Goal: Task Accomplishment & Management: Complete application form

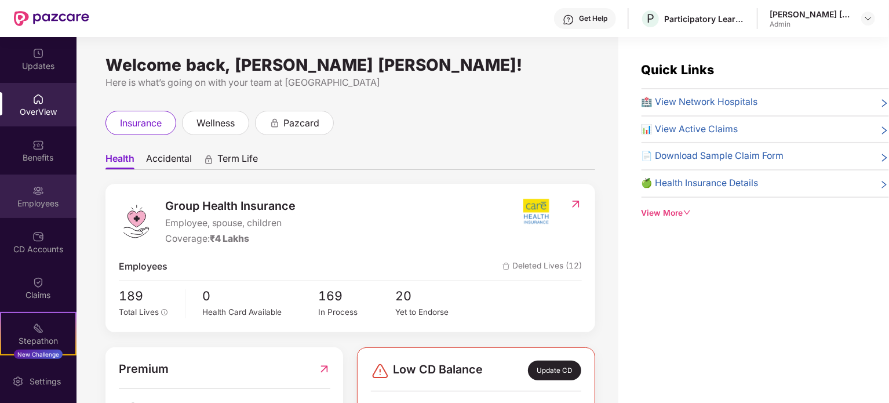
click at [23, 199] on div "Employees" at bounding box center [38, 204] width 77 height 12
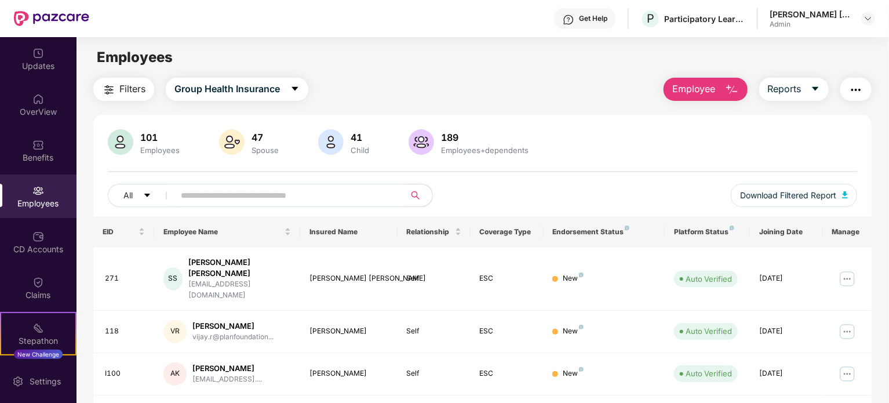
click at [715, 90] on button "Employee" at bounding box center [706, 89] width 84 height 23
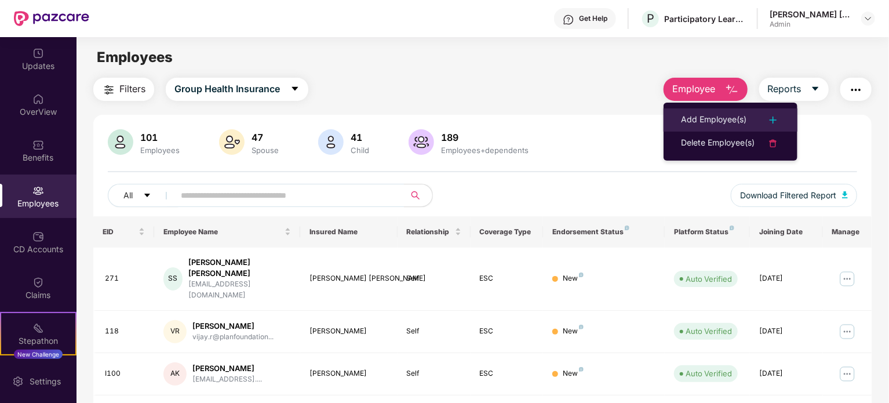
click at [728, 118] on div "Add Employee(s)" at bounding box center [714, 120] width 66 height 14
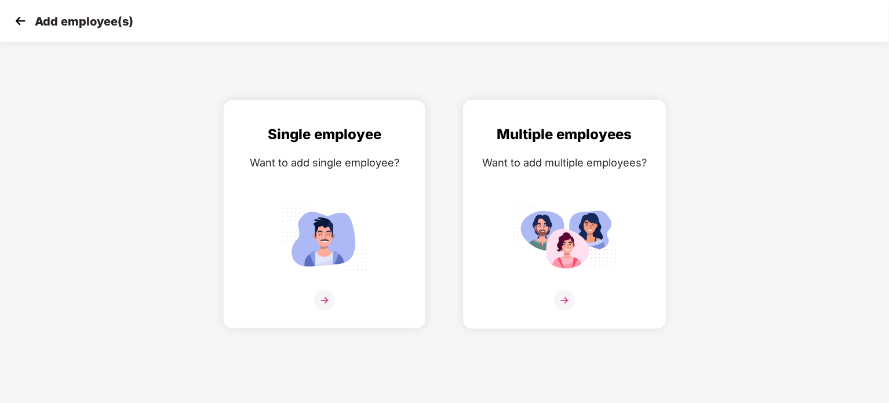
click at [590, 210] on img at bounding box center [565, 238] width 104 height 72
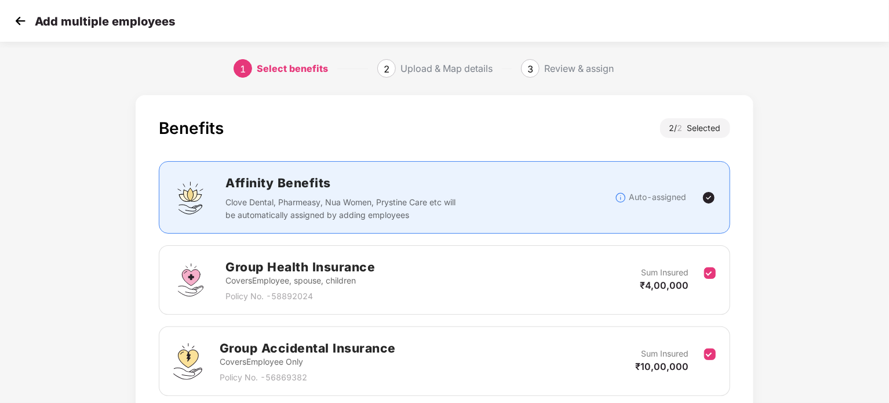
scroll to position [93, 0]
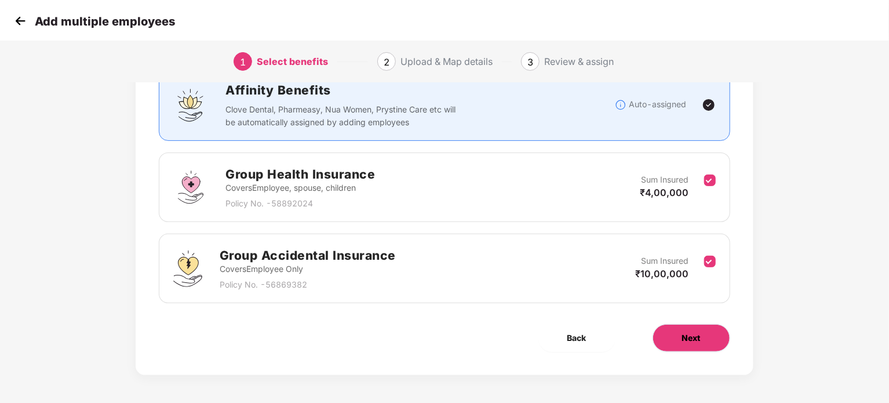
click at [669, 336] on button "Next" at bounding box center [692, 338] width 78 height 28
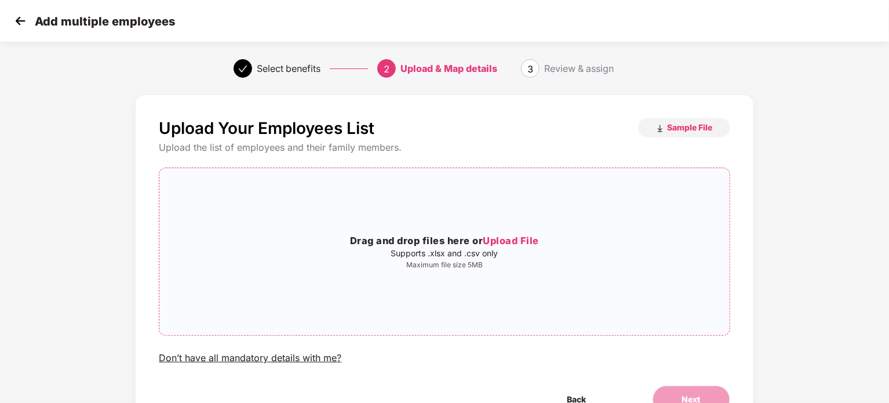
click at [521, 239] on span "Upload File" at bounding box center [511, 241] width 56 height 12
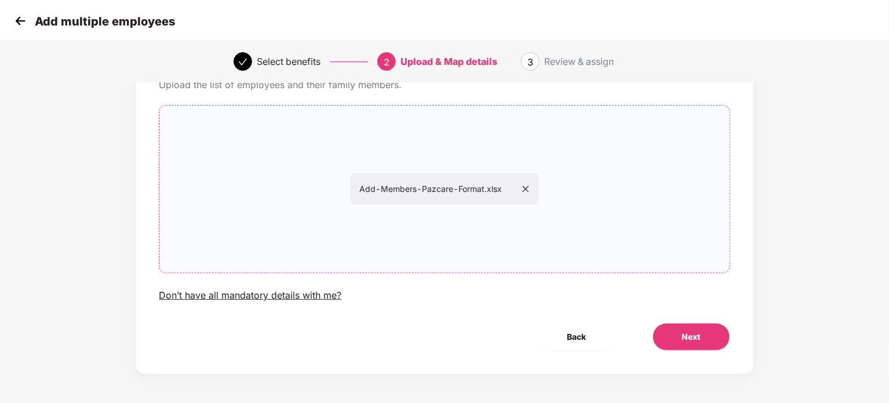
scroll to position [62, 0]
click at [680, 332] on button "Next" at bounding box center [692, 338] width 78 height 28
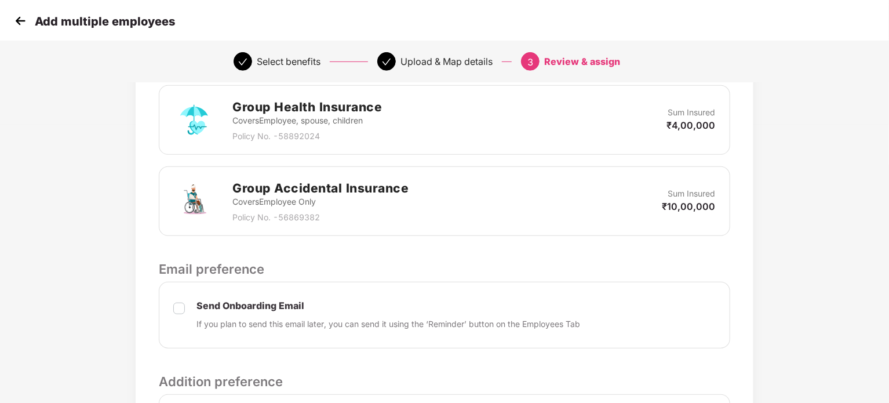
scroll to position [435, 0]
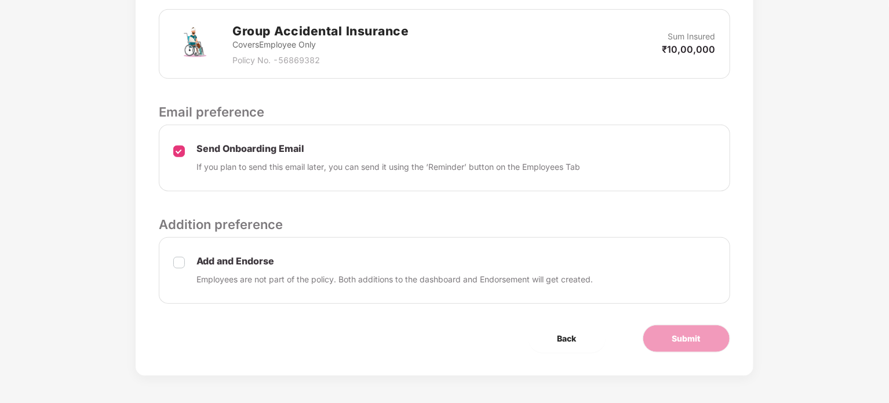
click at [183, 267] on label at bounding box center [179, 270] width 12 height 31
click at [694, 343] on span "Submit" at bounding box center [687, 338] width 28 height 13
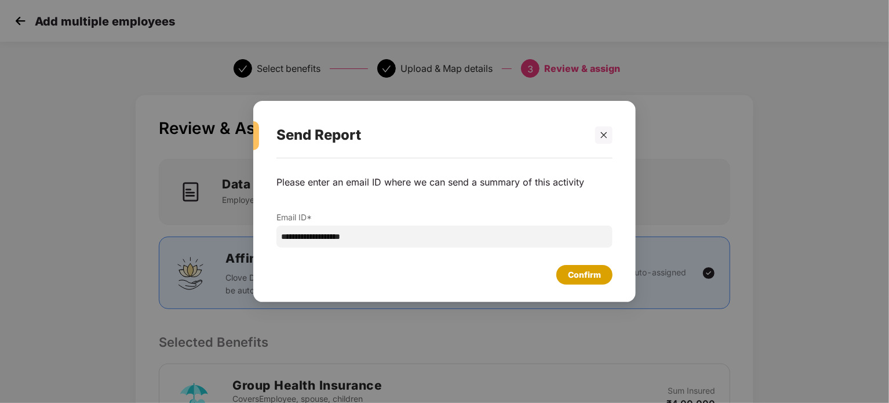
click at [597, 278] on div "Confirm" at bounding box center [584, 274] width 33 height 13
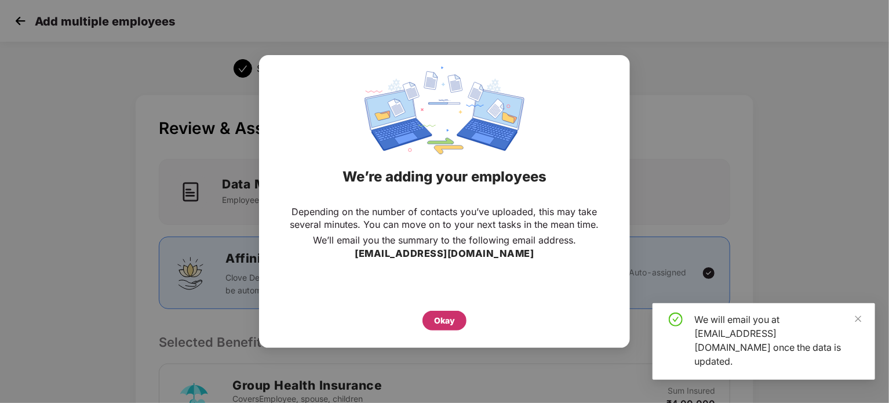
click at [453, 319] on div "Okay" at bounding box center [444, 320] width 21 height 13
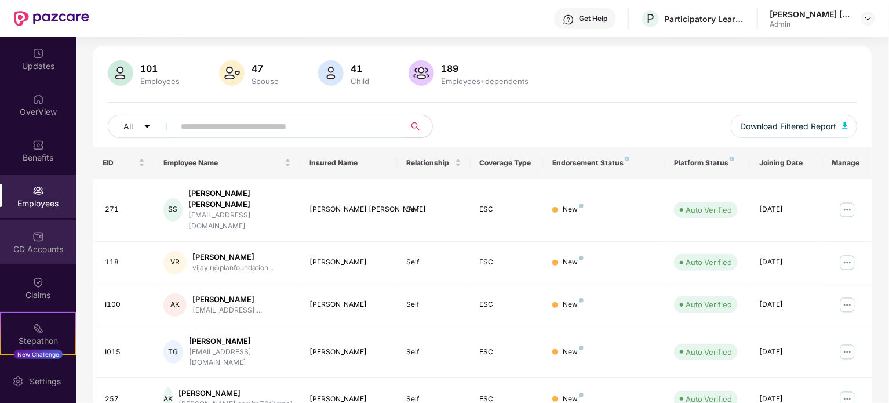
scroll to position [68, 0]
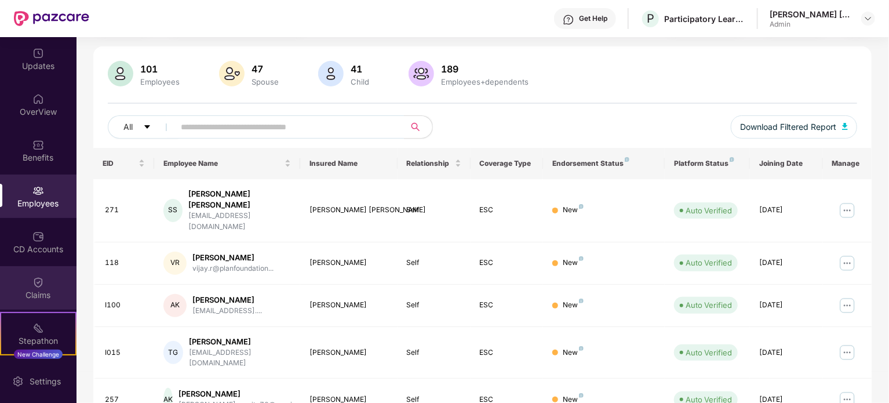
click at [28, 288] on div "Claims" at bounding box center [38, 287] width 77 height 43
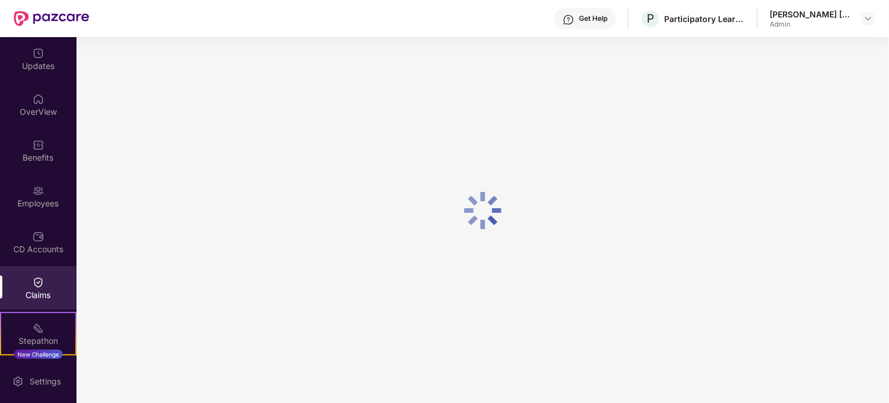
scroll to position [0, 0]
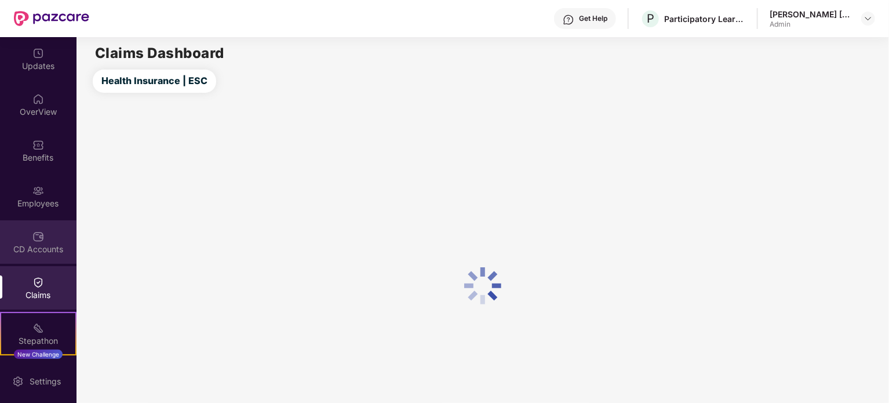
click at [48, 235] on div "CD Accounts" at bounding box center [38, 241] width 77 height 43
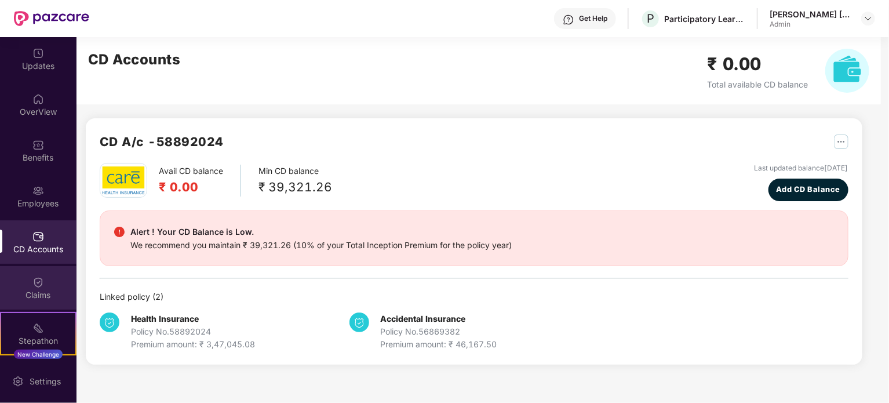
click at [32, 285] on img at bounding box center [38, 283] width 12 height 12
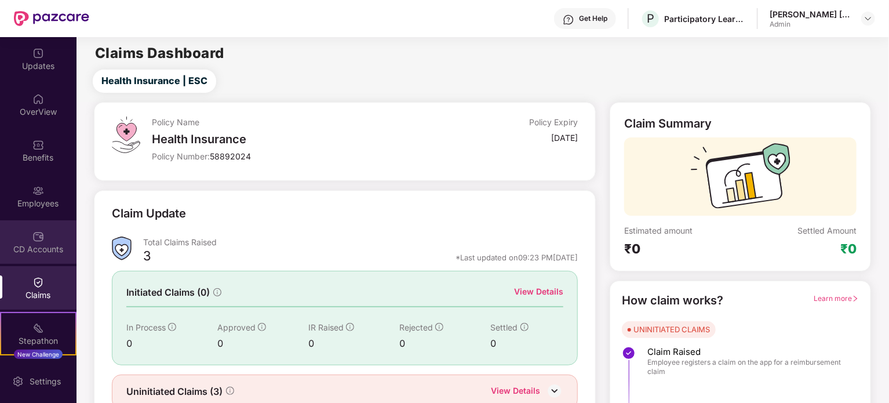
click at [47, 250] on div "CD Accounts" at bounding box center [38, 250] width 77 height 12
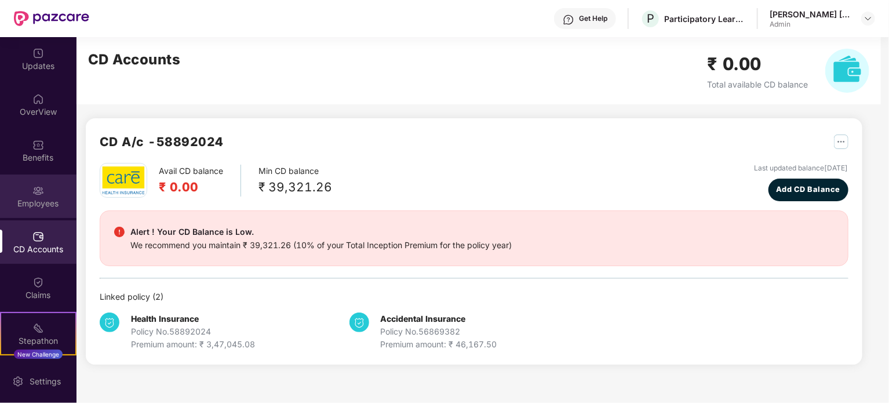
click at [47, 202] on div "Employees" at bounding box center [38, 204] width 77 height 12
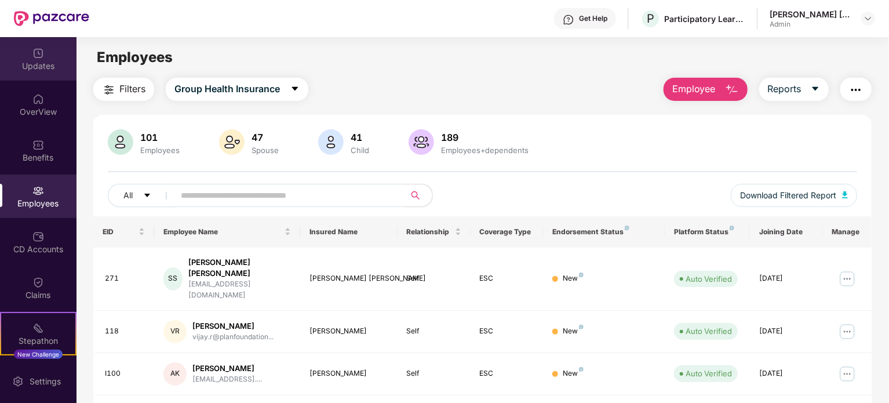
click at [42, 68] on div "Updates" at bounding box center [38, 66] width 77 height 12
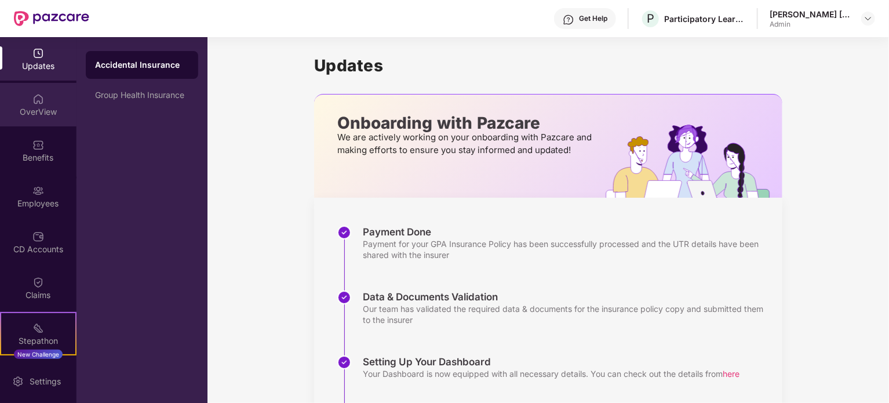
click at [40, 106] on div "OverView" at bounding box center [38, 112] width 77 height 12
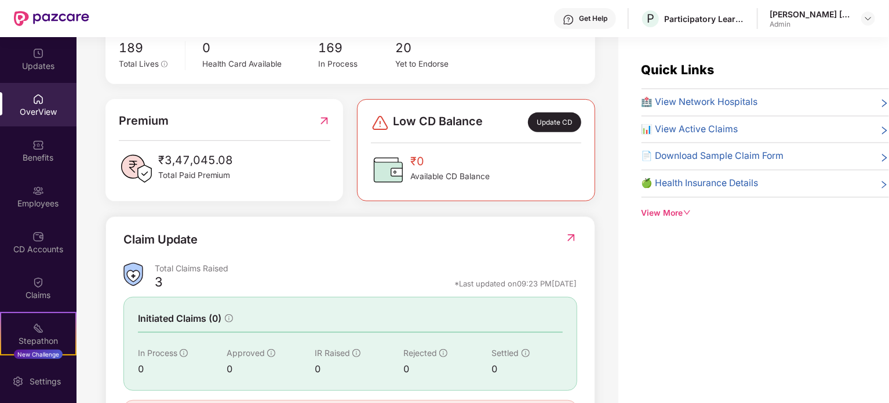
scroll to position [239, 0]
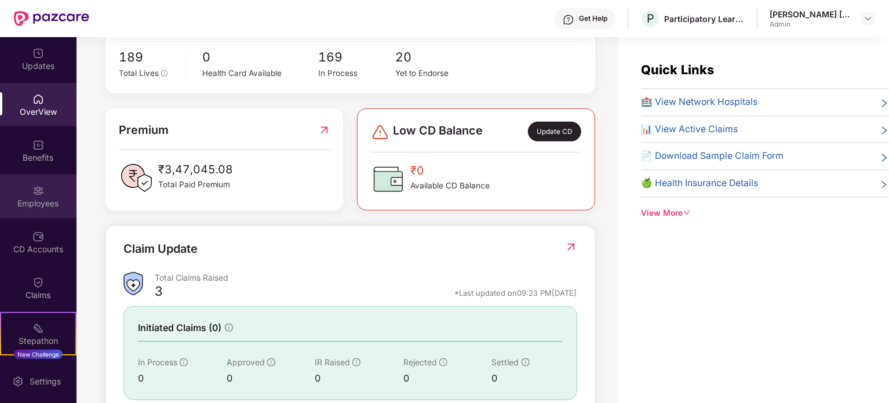
click at [32, 206] on div "Employees" at bounding box center [38, 204] width 77 height 12
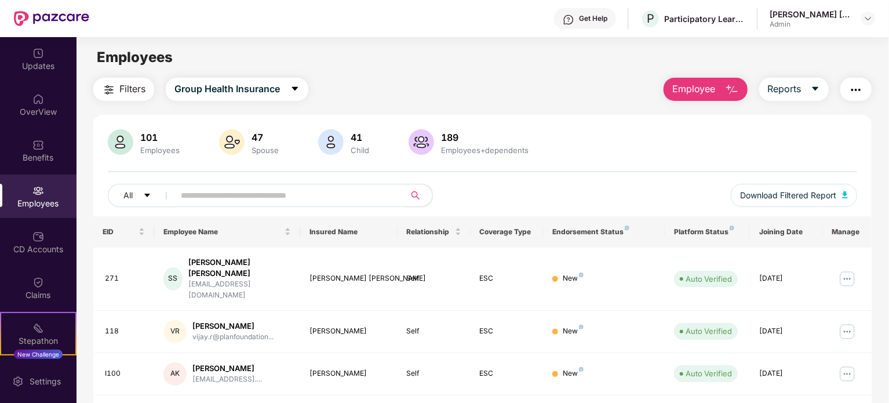
click at [718, 90] on button "Employee" at bounding box center [706, 89] width 84 height 23
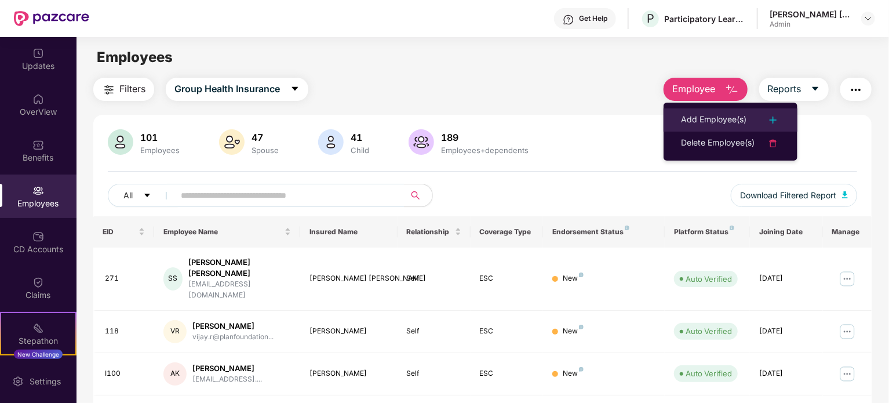
click at [713, 124] on div "Add Employee(s)" at bounding box center [714, 120] width 66 height 14
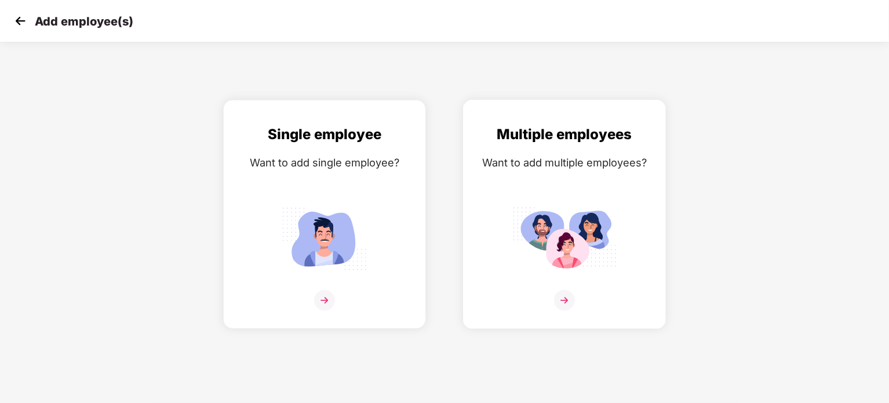
click at [578, 275] on div "Multiple employees Want to add multiple employees?" at bounding box center [564, 225] width 179 height 202
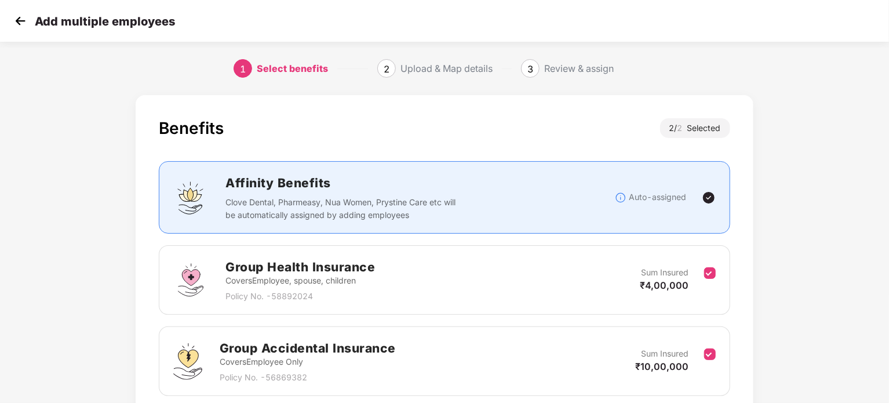
scroll to position [93, 0]
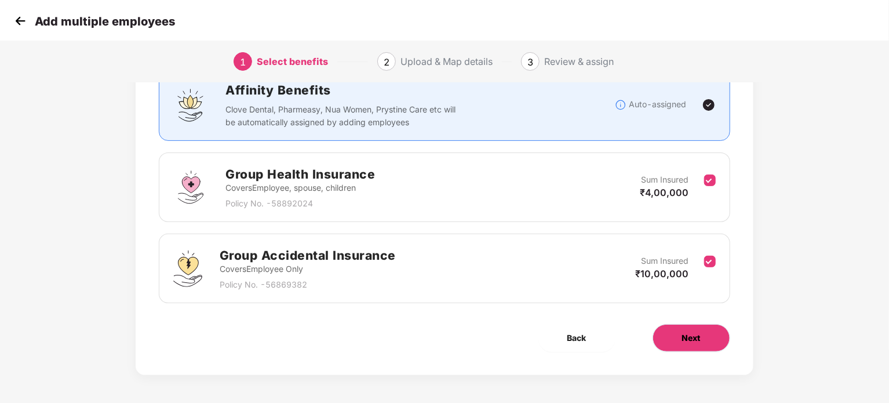
click at [704, 333] on button "Next" at bounding box center [692, 338] width 78 height 28
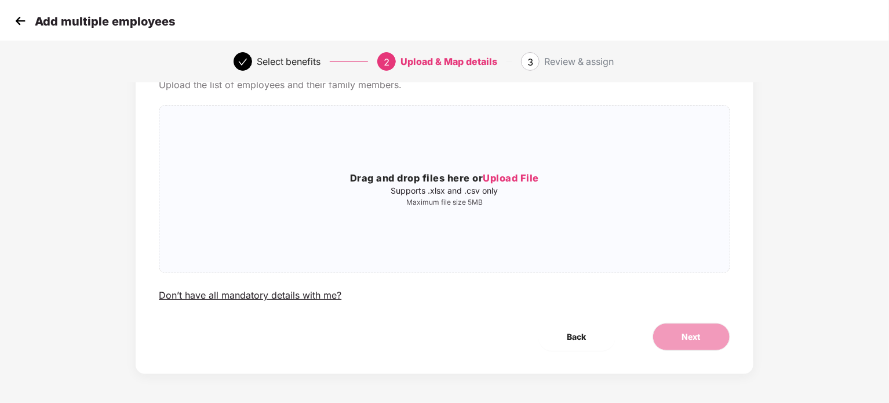
scroll to position [0, 0]
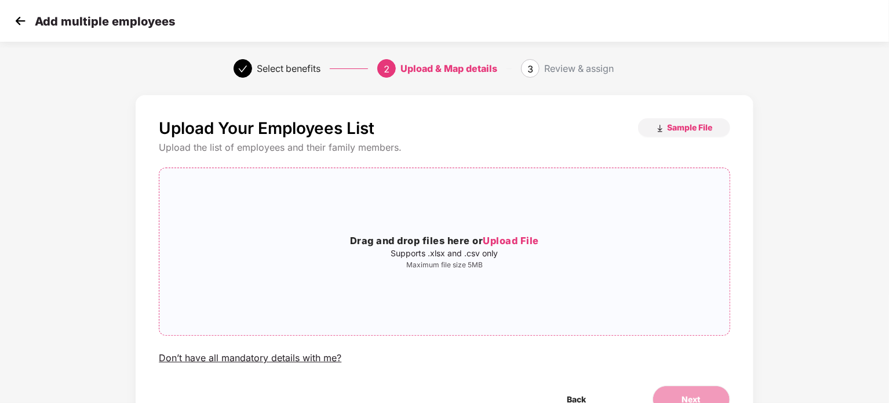
click at [518, 238] on span "Upload File" at bounding box center [511, 241] width 56 height 12
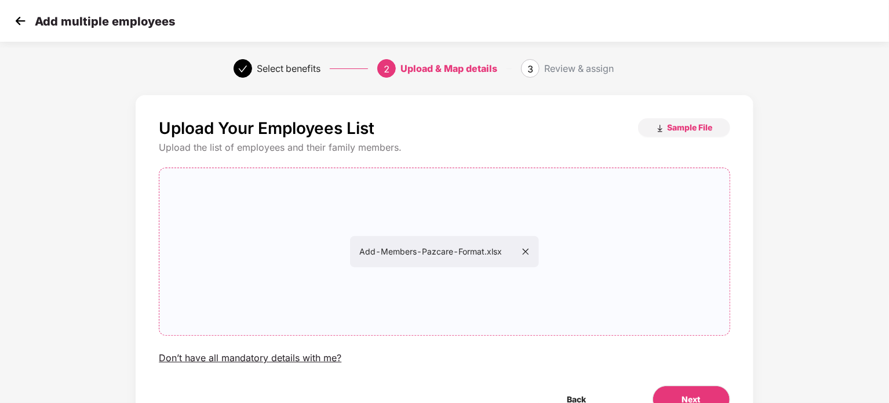
scroll to position [63, 0]
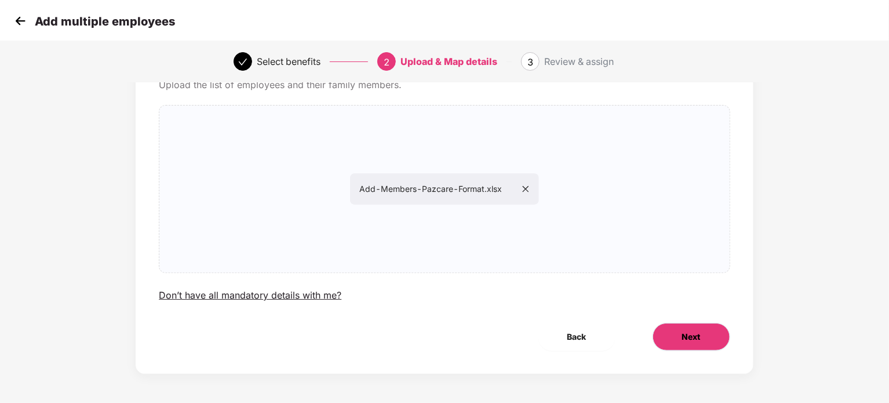
click at [677, 350] on button "Next" at bounding box center [692, 337] width 78 height 28
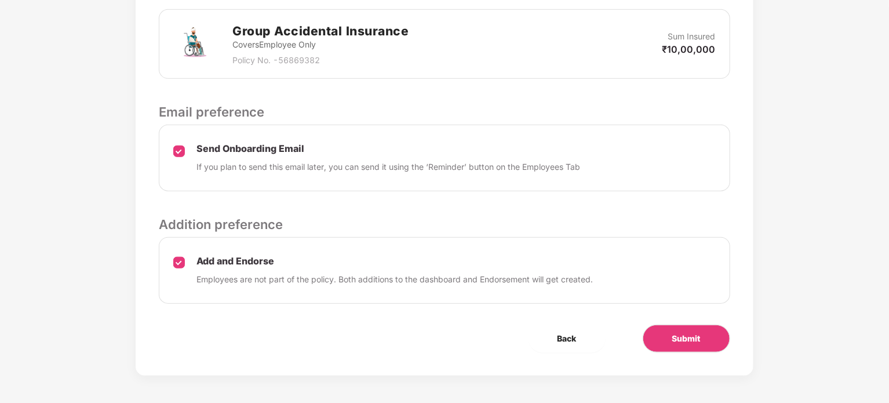
scroll to position [435, 0]
click at [685, 344] on button "Submit" at bounding box center [687, 339] width 88 height 28
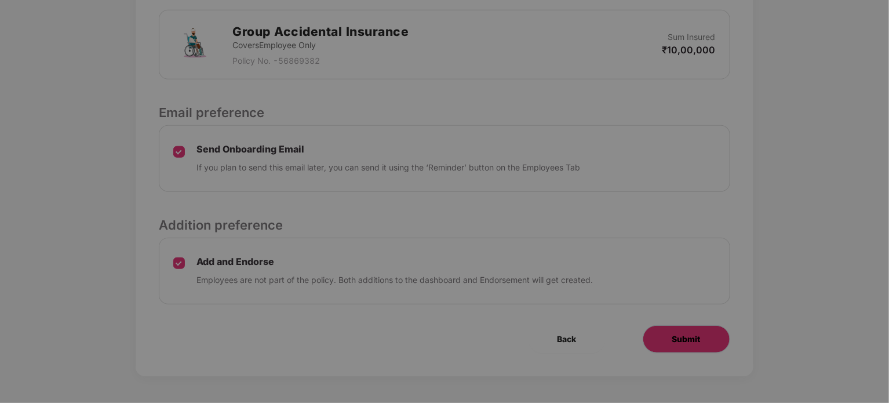
scroll to position [0, 0]
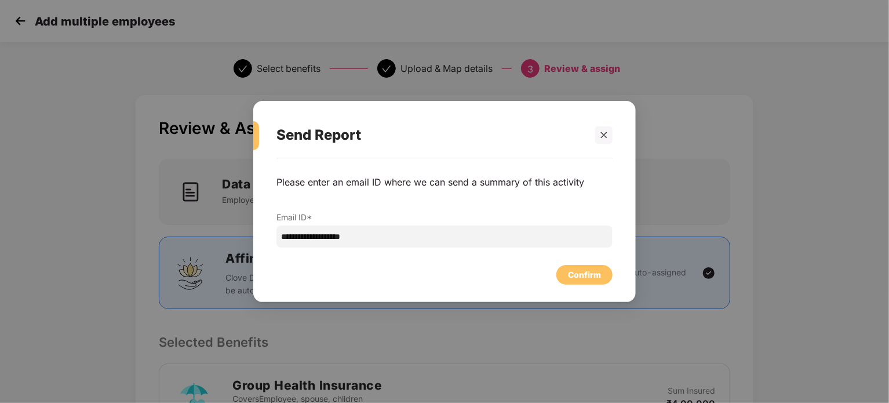
click at [591, 262] on div "Confirm" at bounding box center [445, 272] width 336 height 26
click at [583, 272] on div "Confirm" at bounding box center [584, 274] width 33 height 13
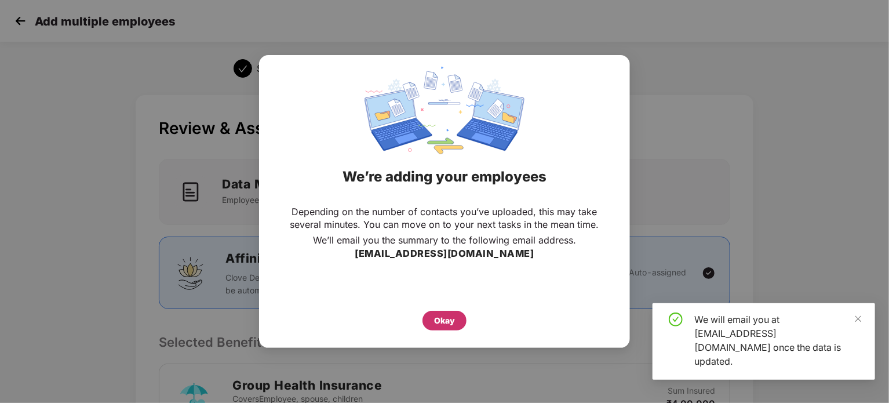
click at [445, 324] on div "Okay" at bounding box center [444, 320] width 21 height 13
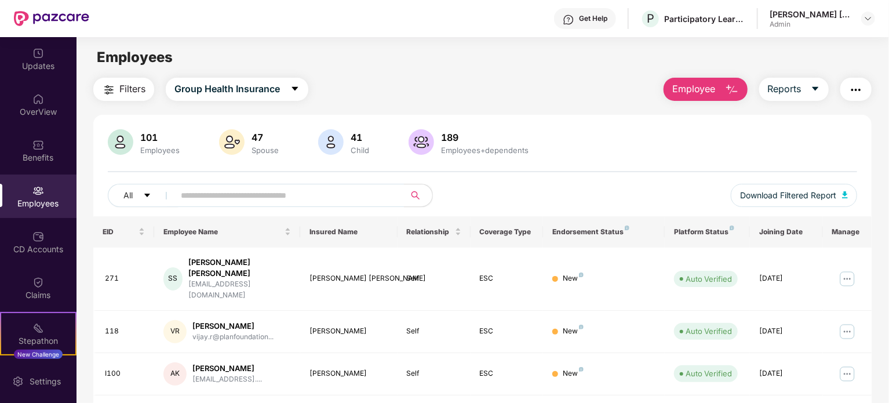
click at [509, 97] on div "Filters Group Health Insurance Employee Reports" at bounding box center [482, 89] width 779 height 23
